Goal: Information Seeking & Learning: Learn about a topic

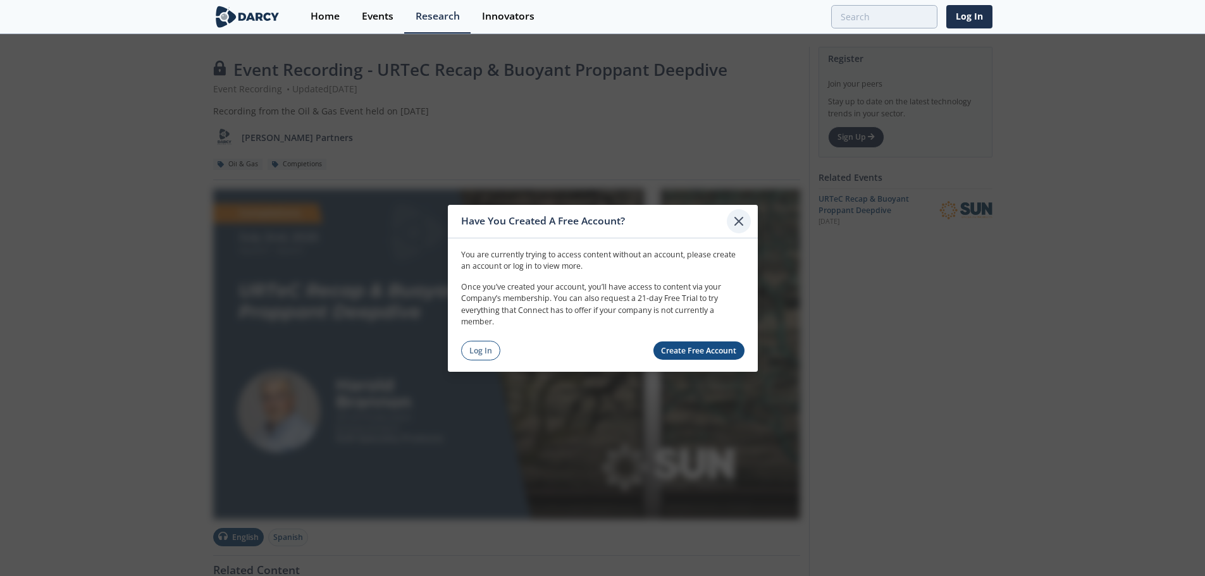
click at [739, 220] on icon at bounding box center [739, 221] width 8 height 8
click at [741, 219] on icon at bounding box center [739, 221] width 8 height 8
click at [741, 219] on img at bounding box center [506, 354] width 587 height 330
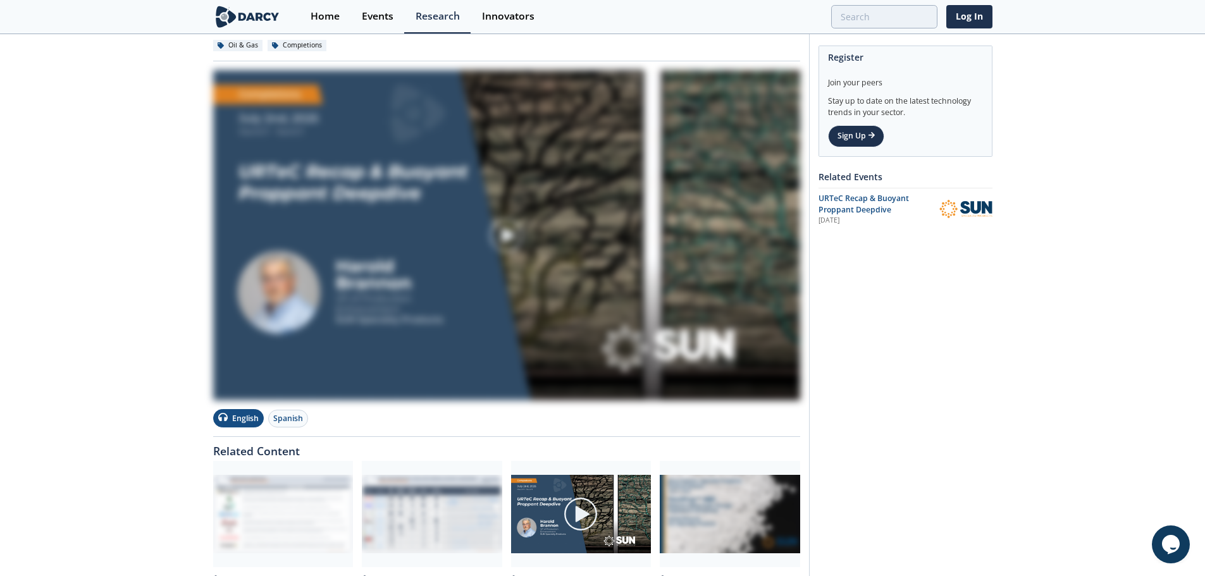
scroll to position [202, 0]
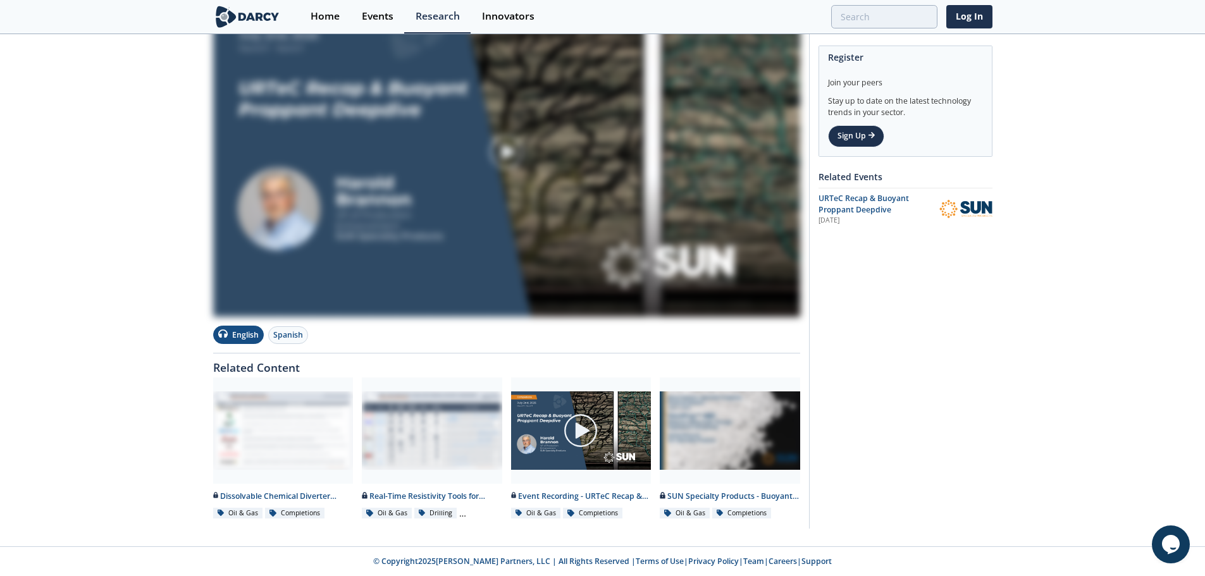
drag, startPoint x: 112, startPoint y: 300, endPoint x: 106, endPoint y: 304, distance: 6.8
click at [112, 300] on div "Event Recording - URTeC Recap & Buoyant Proppant Deepdive Event Recording • Upd…" at bounding box center [602, 189] width 1205 height 713
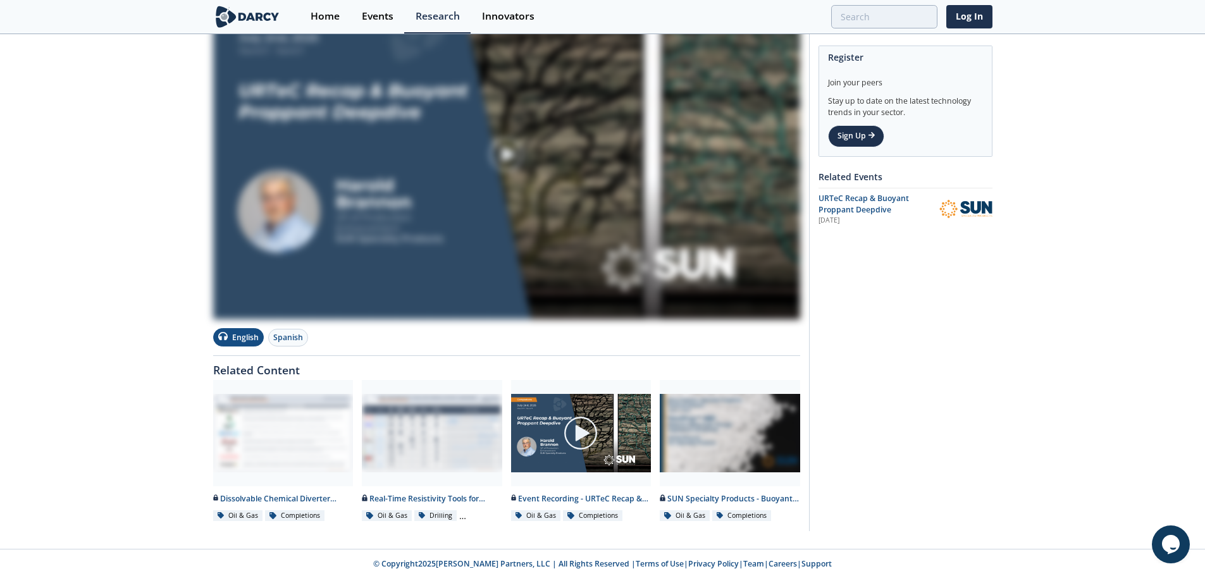
scroll to position [0, 0]
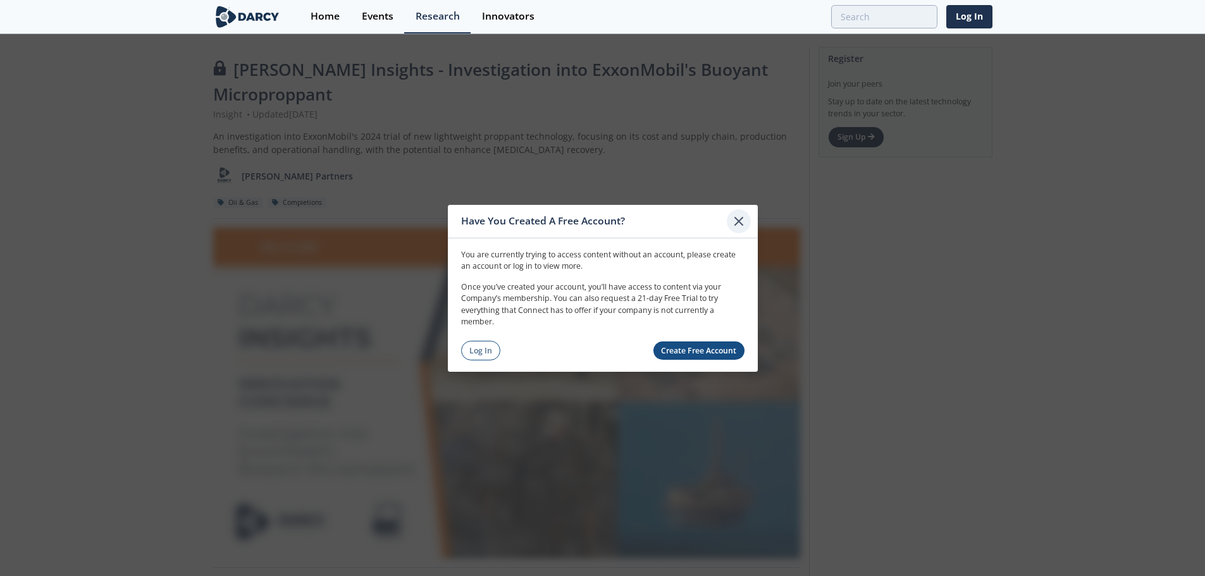
click at [743, 219] on icon at bounding box center [738, 220] width 15 height 15
click at [743, 219] on div "[PERSON_NAME] Insights - Investigation into ExxonMobil's Buoyant Microproppant …" at bounding box center [506, 399] width 587 height 682
